Goal: Contribute content: Contribute content

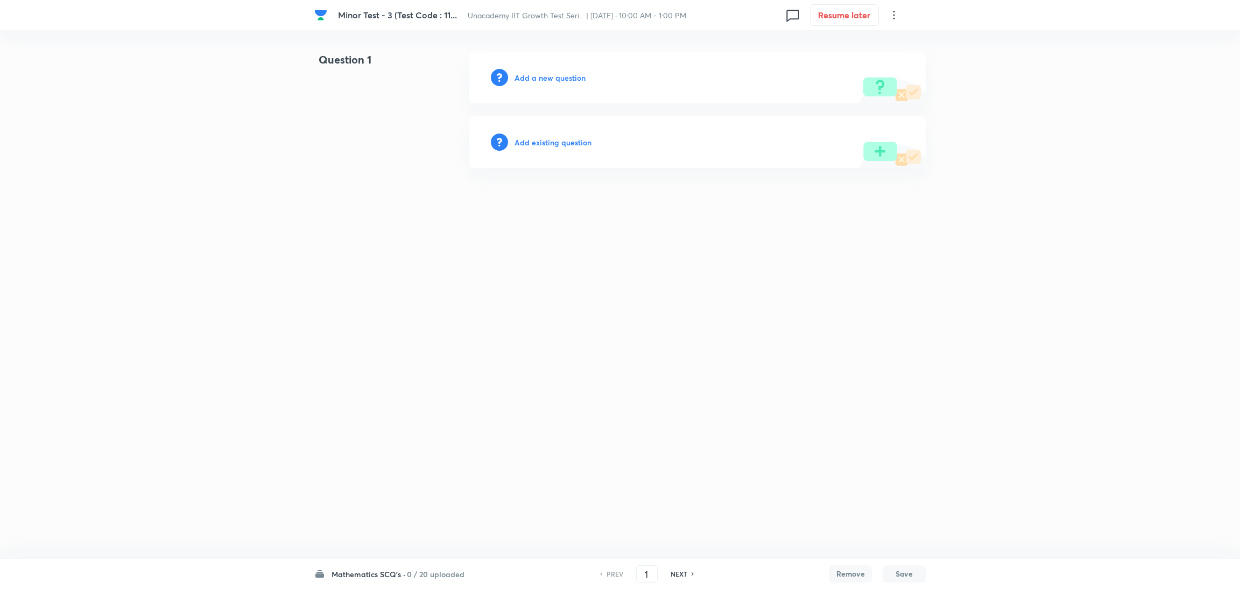
click at [409, 576] on h6 "0 / 20 uploaded" at bounding box center [436, 573] width 58 height 11
click at [414, 569] on h6 "0 / 20 uploaded" at bounding box center [436, 573] width 58 height 11
click at [1185, 191] on html "Minor Test - 3 (Test Code : 11... Unacademy IIT Growth Test Seri... | Aug 31, 2…" at bounding box center [620, 110] width 1240 height 220
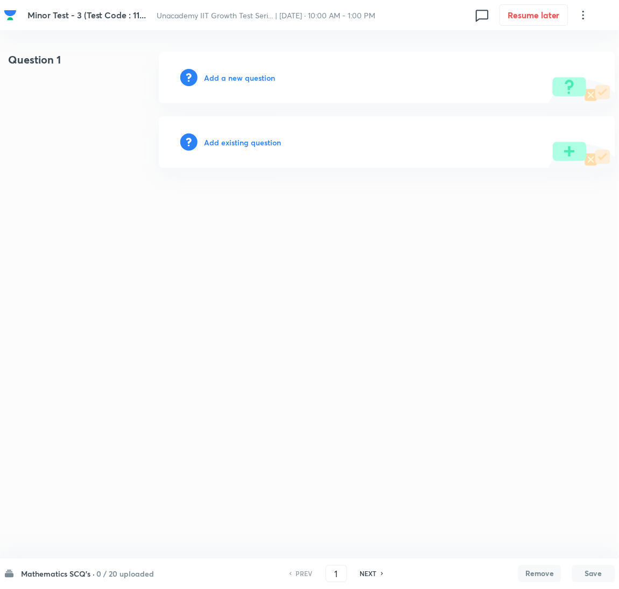
click at [222, 77] on h6 "Add a new question" at bounding box center [239, 77] width 71 height 11
click at [222, 77] on h6 "Choose a question type" at bounding box center [245, 77] width 83 height 11
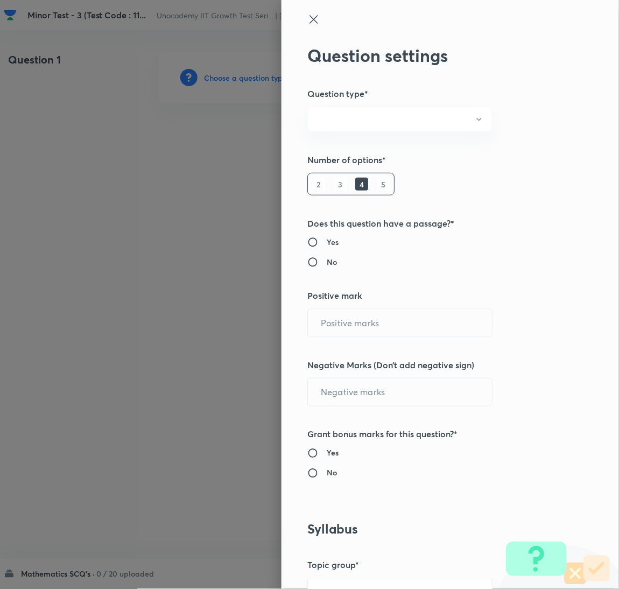
radio input "true"
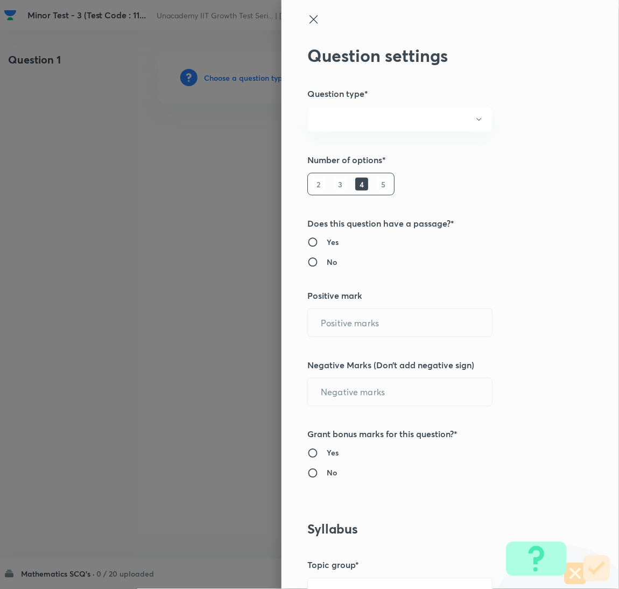
radio input "true"
type input "1"
type input "0"
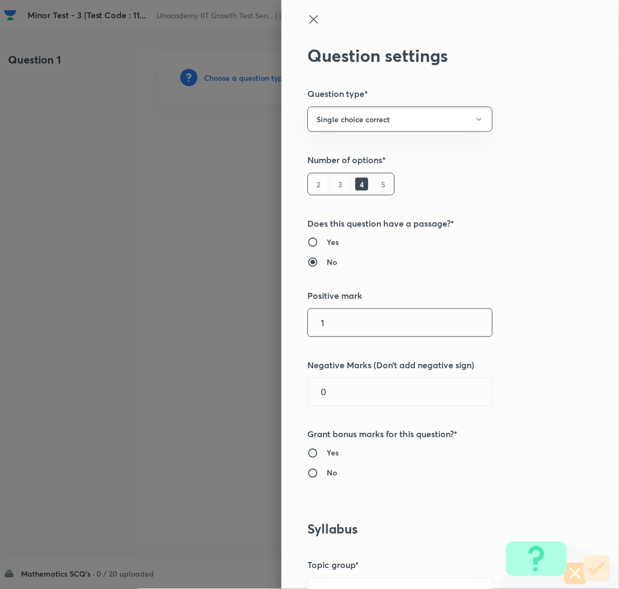
click at [358, 316] on input "1" at bounding box center [400, 322] width 184 height 27
type input "4"
type input "1"
click at [327, 473] on h6 "No" at bounding box center [332, 472] width 10 height 11
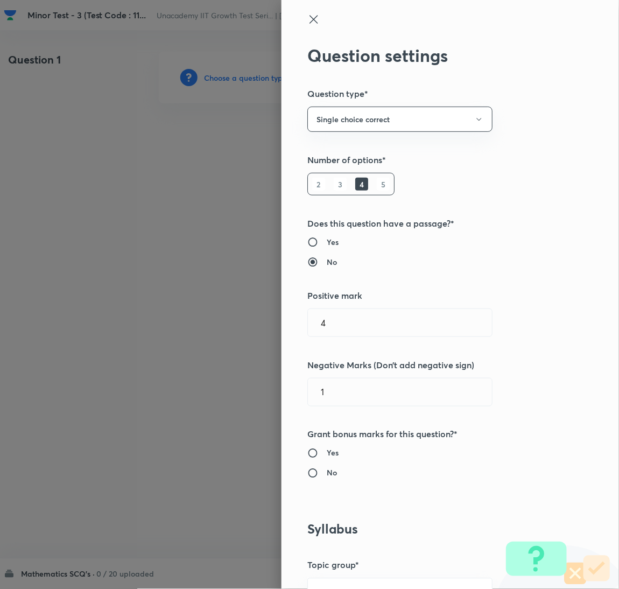
click at [318, 473] on input "No" at bounding box center [316, 473] width 19 height 11
radio input "true"
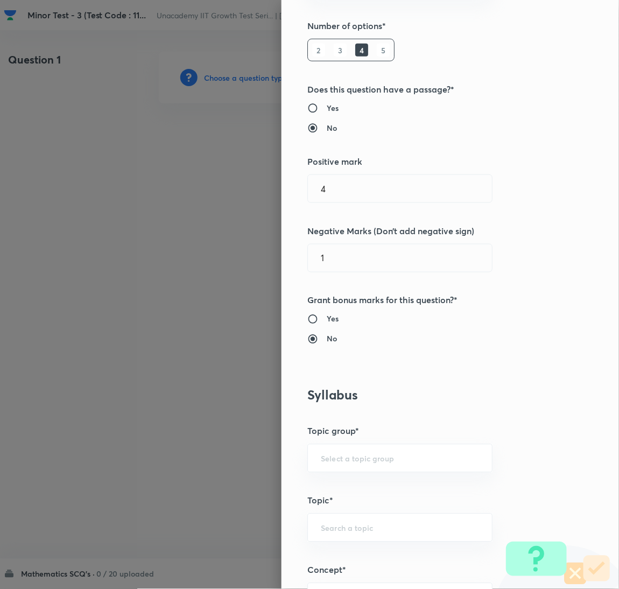
scroll to position [269, 0]
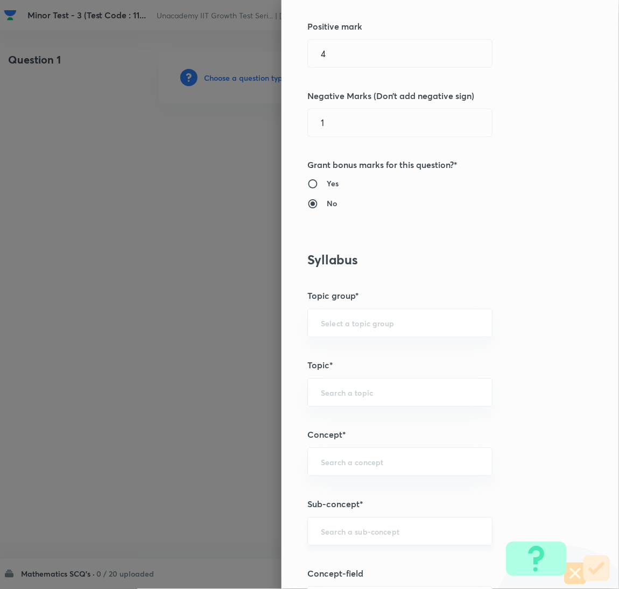
click at [335, 543] on div "​" at bounding box center [399, 531] width 185 height 29
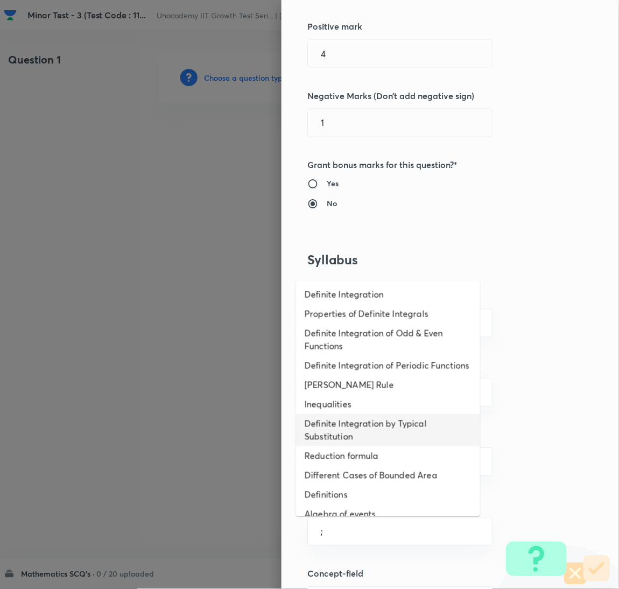
click at [369, 442] on li "Definite Integration by Typical Substitution" at bounding box center [388, 430] width 184 height 32
type input "Definite Integration by Typical Substitution"
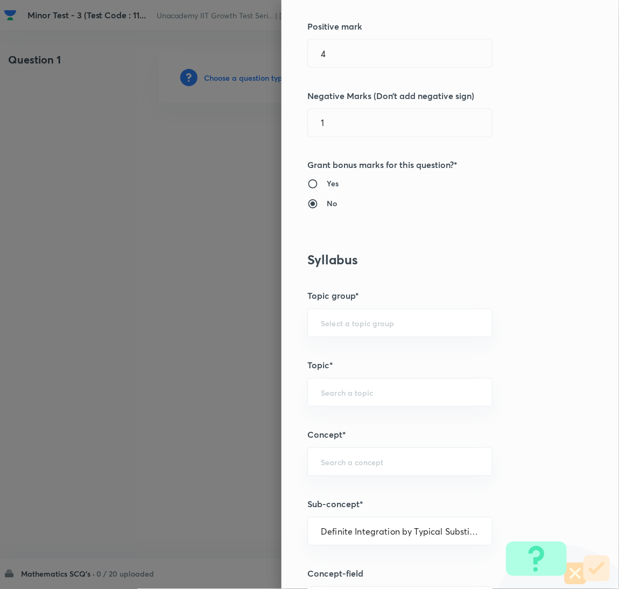
type input "Mathematics"
type input "Calculus"
type input "Definite Integration"
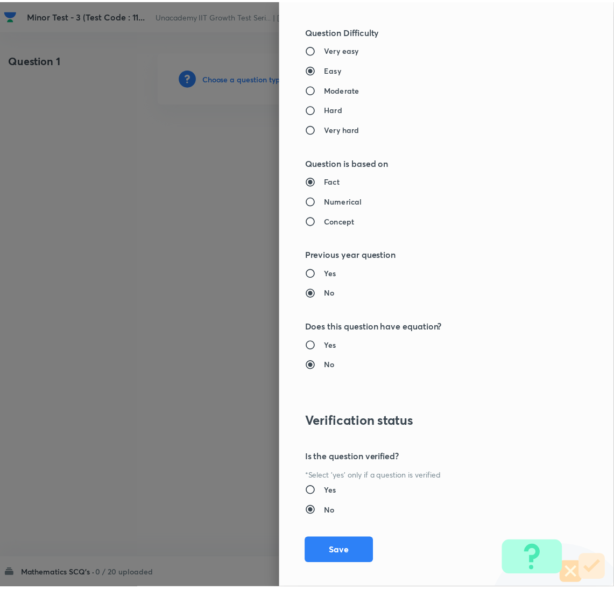
scroll to position [941, 0]
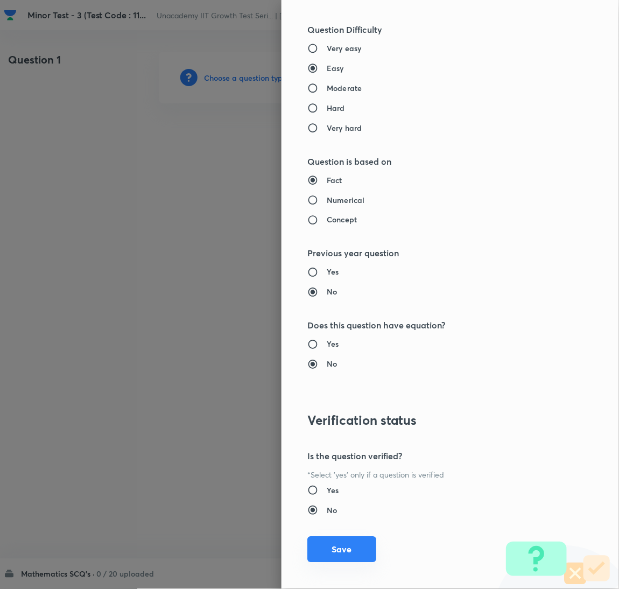
click at [317, 560] on button "Save" at bounding box center [341, 549] width 69 height 26
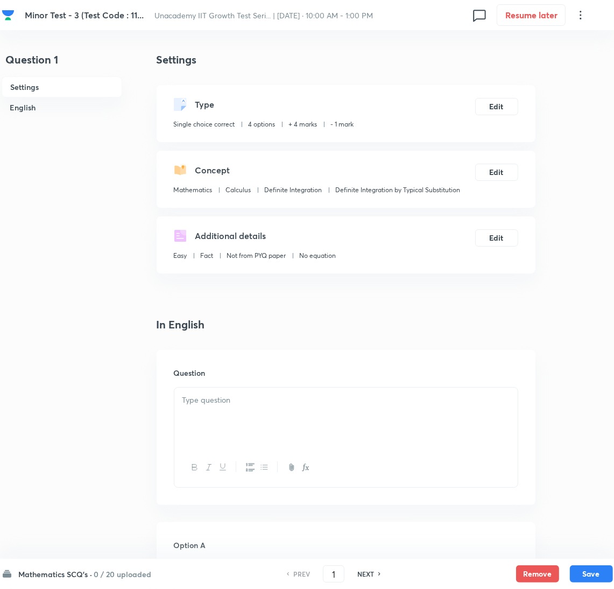
drag, startPoint x: 508, startPoint y: 399, endPoint x: 395, endPoint y: 420, distance: 115.0
click at [506, 404] on p at bounding box center [345, 400] width 327 height 12
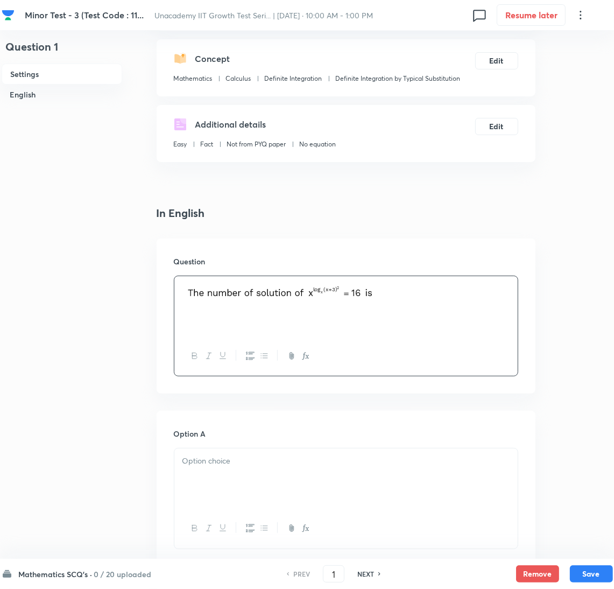
scroll to position [134, 0]
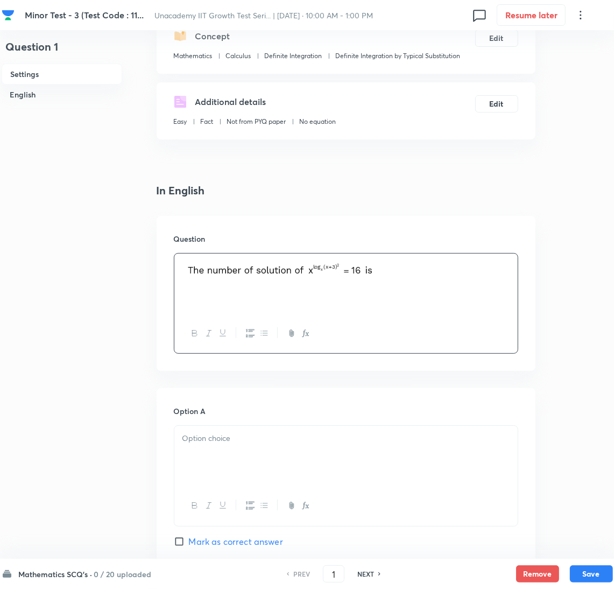
click at [251, 465] on div at bounding box center [345, 456] width 343 height 60
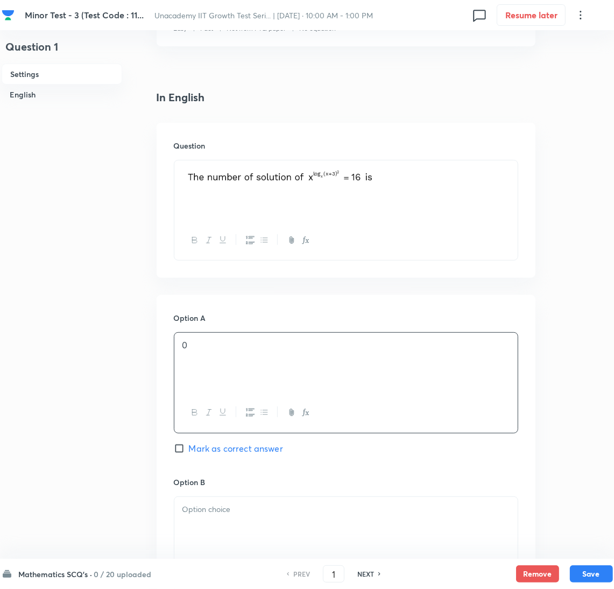
scroll to position [269, 0]
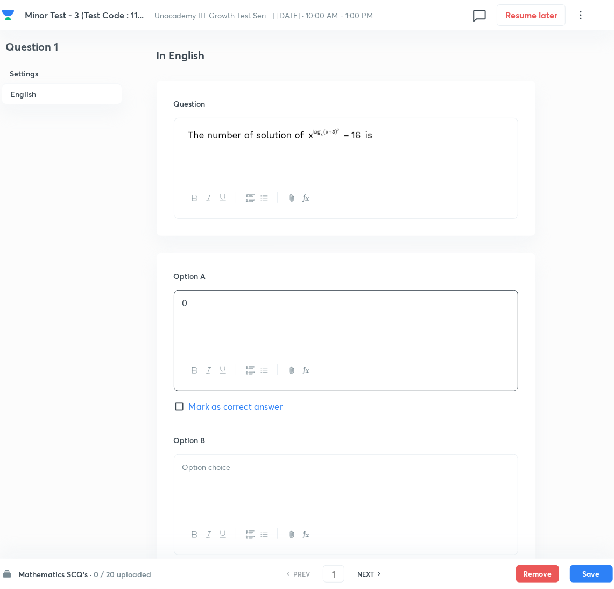
drag, startPoint x: 190, startPoint y: 453, endPoint x: 194, endPoint y: 463, distance: 10.6
click at [190, 454] on div "Option B Mark as correct answer" at bounding box center [346, 516] width 344 height 164
click at [202, 474] on div at bounding box center [345, 485] width 343 height 60
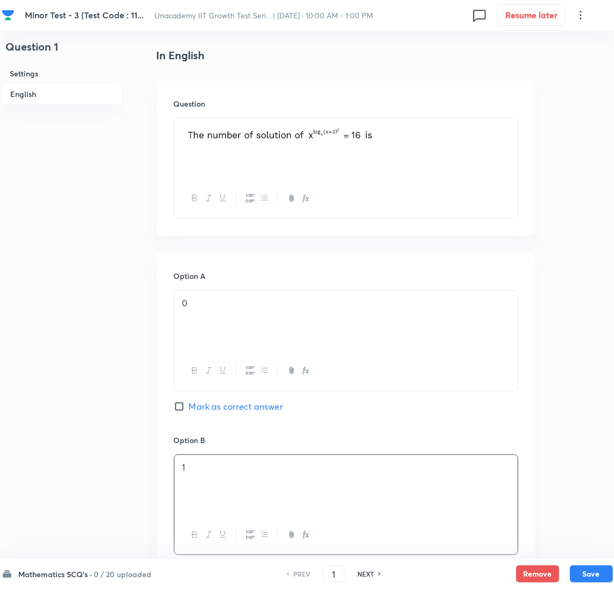
scroll to position [537, 0]
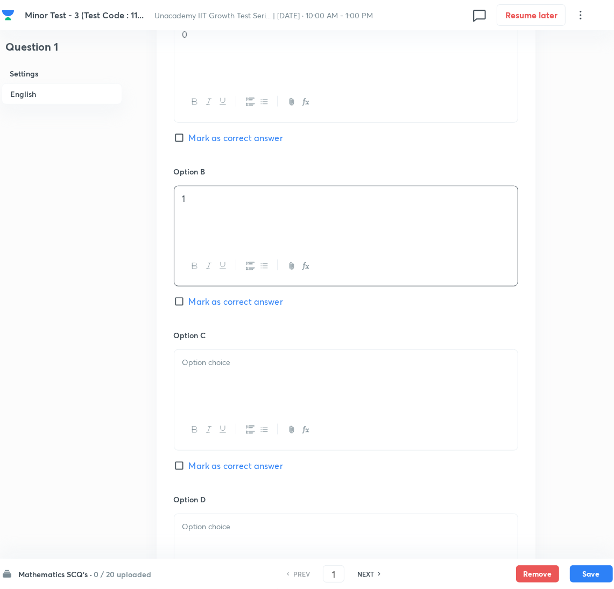
click at [268, 381] on div at bounding box center [345, 380] width 343 height 60
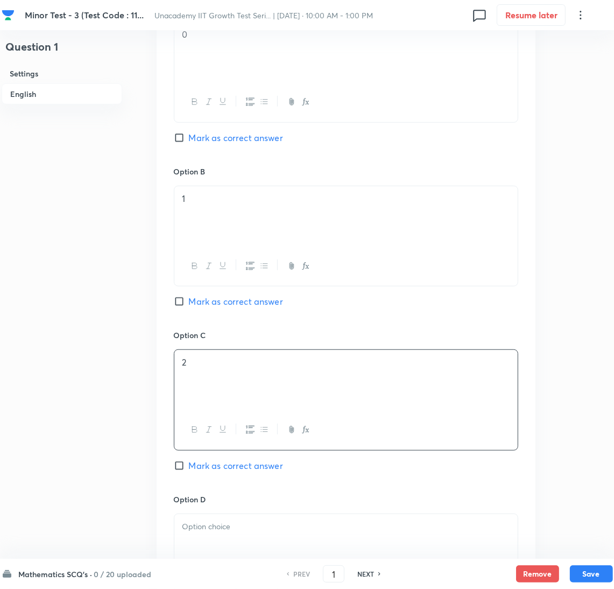
click at [222, 527] on p at bounding box center [345, 526] width 327 height 12
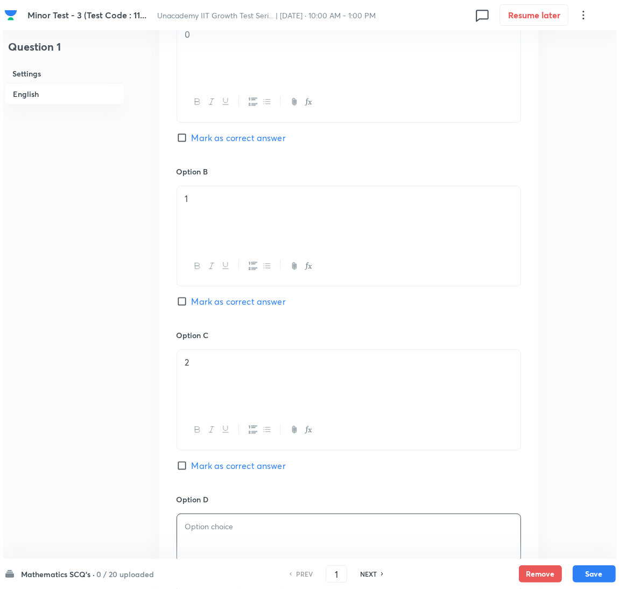
scroll to position [806, 0]
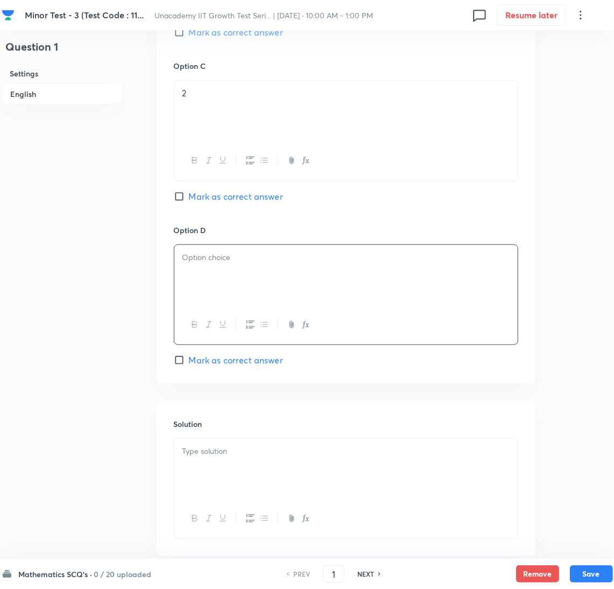
click at [303, 331] on button "button" at bounding box center [305, 324] width 14 height 13
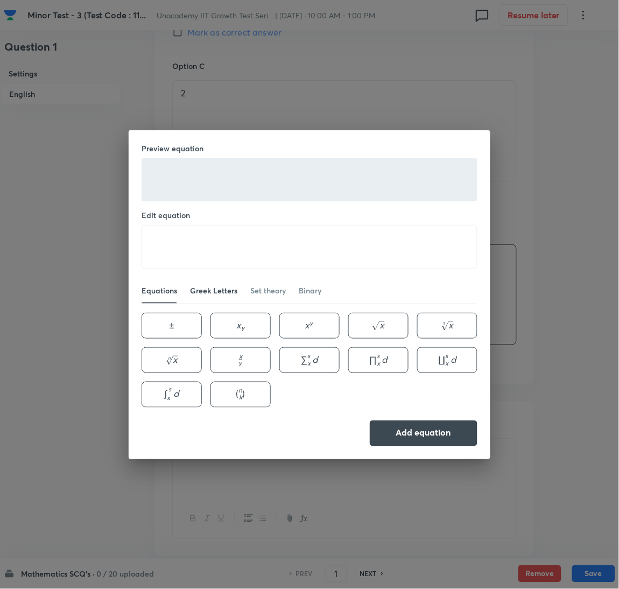
click at [211, 295] on link "Greek Letters" at bounding box center [213, 291] width 47 height 26
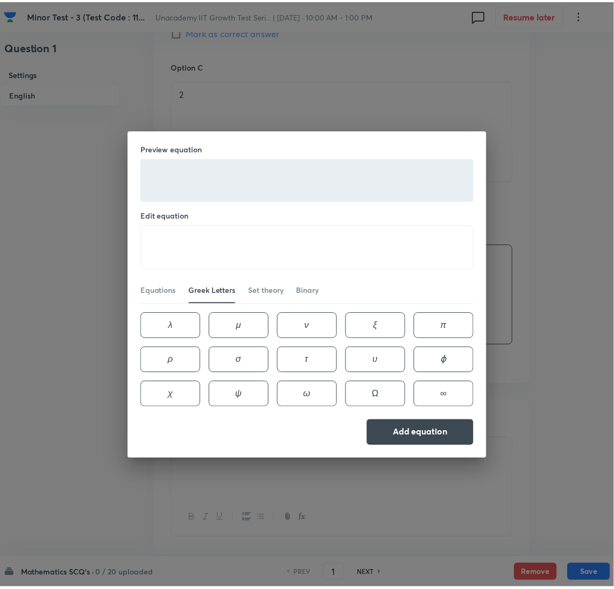
scroll to position [137, 0]
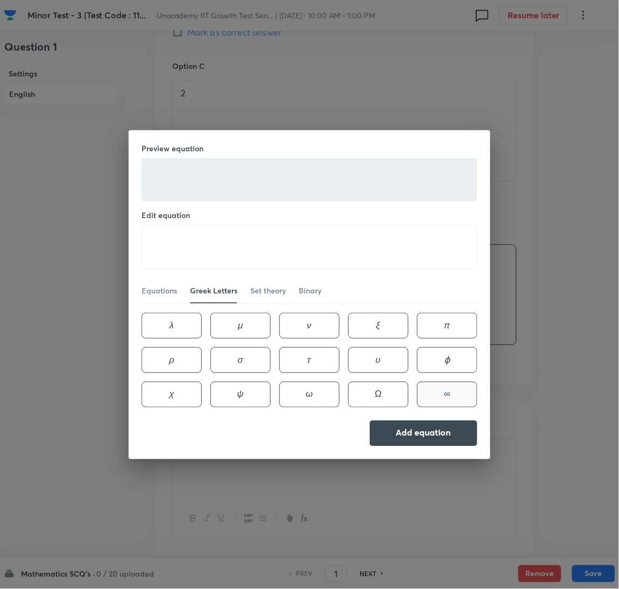
click at [417, 381] on button "∞ \infty ∞" at bounding box center [447, 394] width 60 height 26
type textarea "\infty"
click at [462, 422] on button "Add equation" at bounding box center [424, 432] width 108 height 26
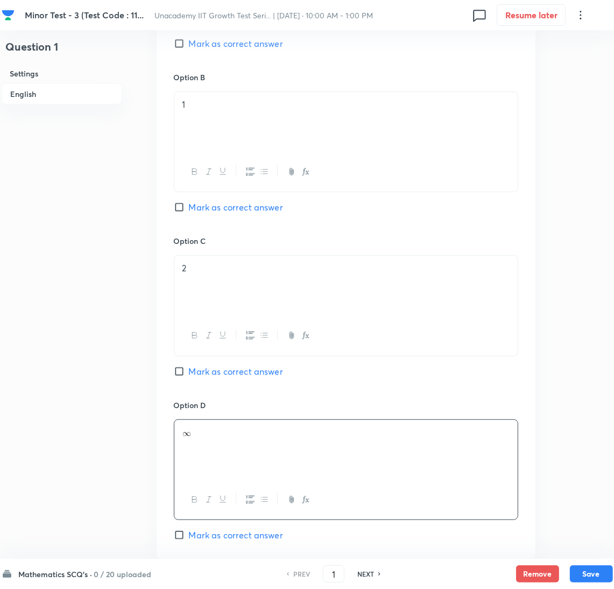
scroll to position [537, 0]
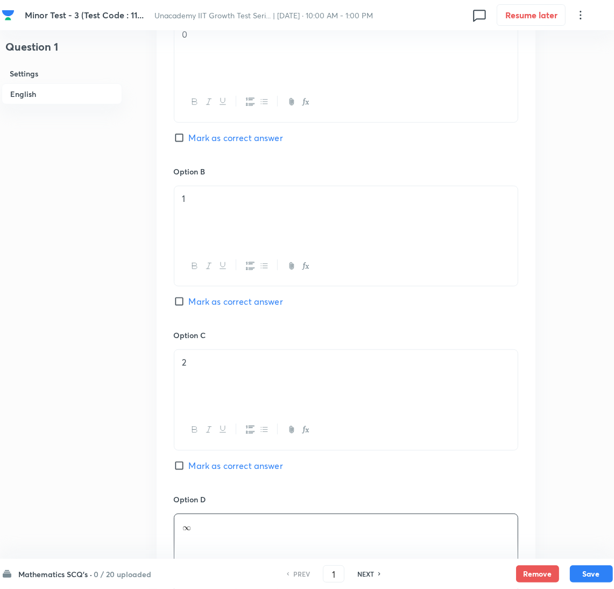
click at [216, 139] on span "Mark as correct answer" at bounding box center [236, 137] width 94 height 13
click at [189, 139] on input "Mark as correct answer" at bounding box center [181, 137] width 15 height 11
checkbox input "true"
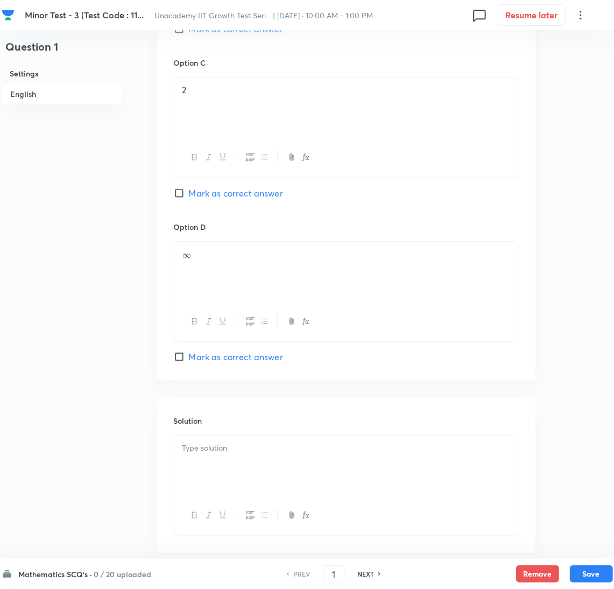
scroll to position [870, 0]
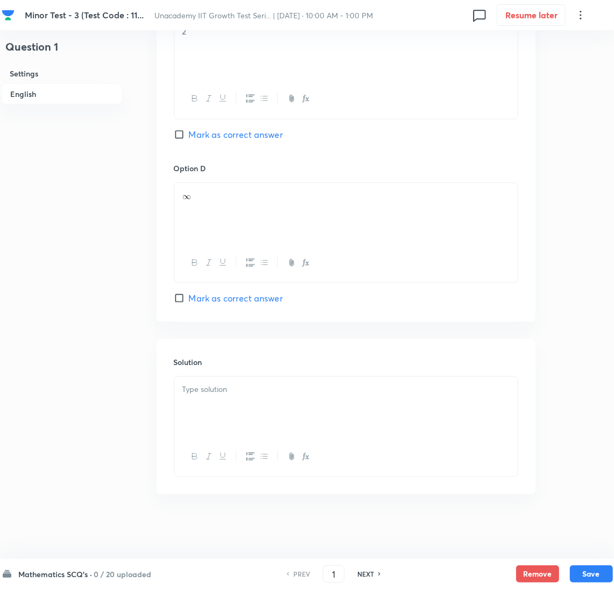
drag, startPoint x: 263, startPoint y: 379, endPoint x: 222, endPoint y: 414, distance: 53.8
click at [244, 388] on div at bounding box center [345, 407] width 343 height 60
click at [480, 427] on div at bounding box center [345, 407] width 343 height 60
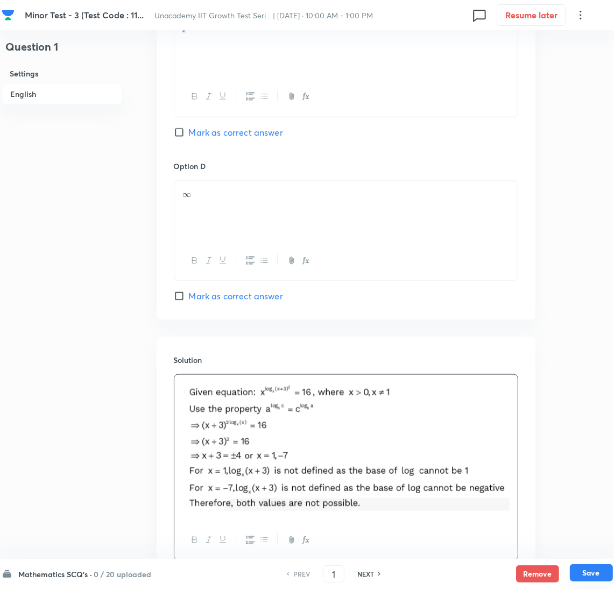
click at [612, 576] on button "Save" at bounding box center [591, 572] width 43 height 17
type input "2"
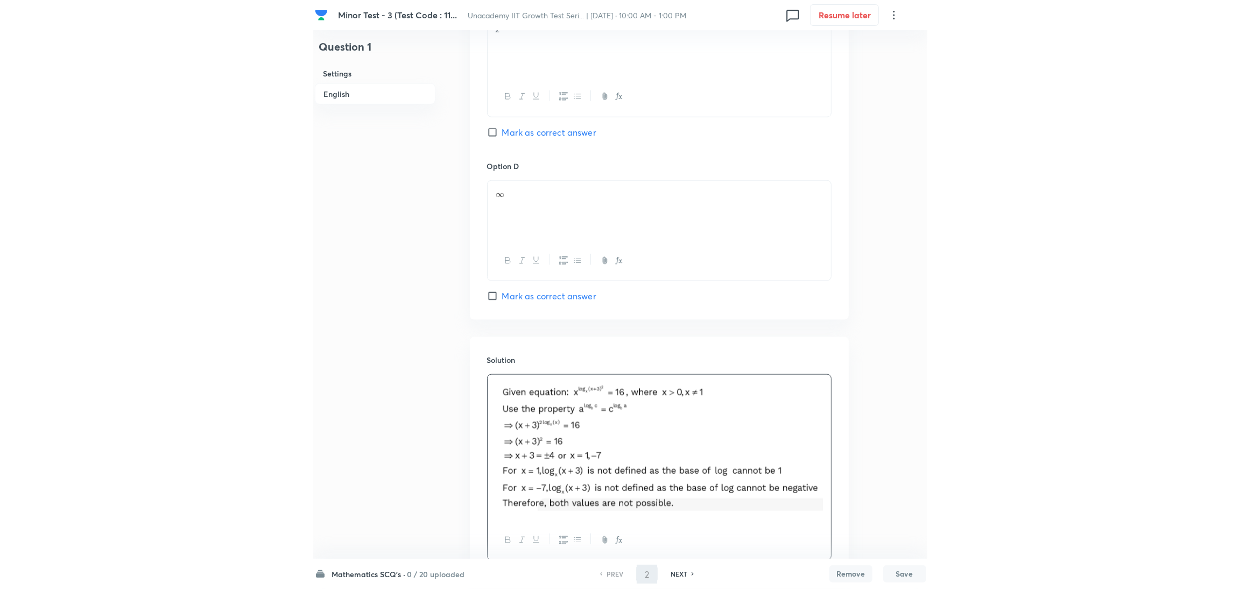
scroll to position [0, 0]
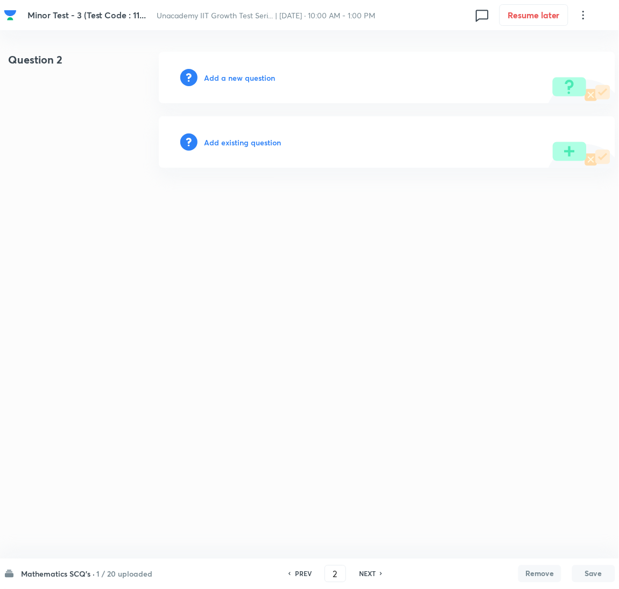
click at [475, 220] on html "Minor Test - 3 (Test Code : 11... Unacademy IIT Growth Test Seri... | Aug 31, 2…" at bounding box center [309, 110] width 619 height 220
